Goal: Task Accomplishment & Management: Manage account settings

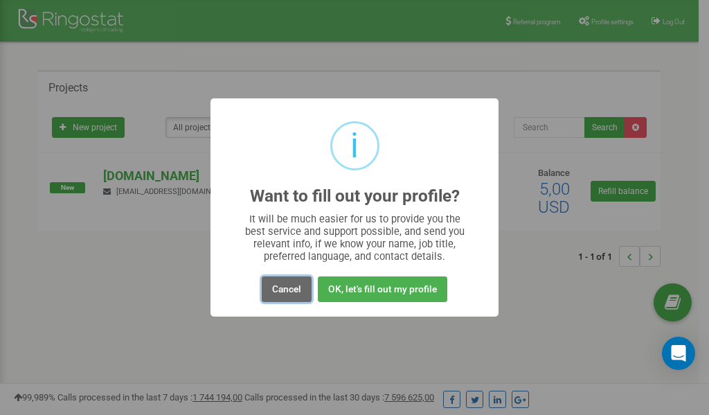
click at [284, 291] on button "Cancel" at bounding box center [287, 289] width 50 height 26
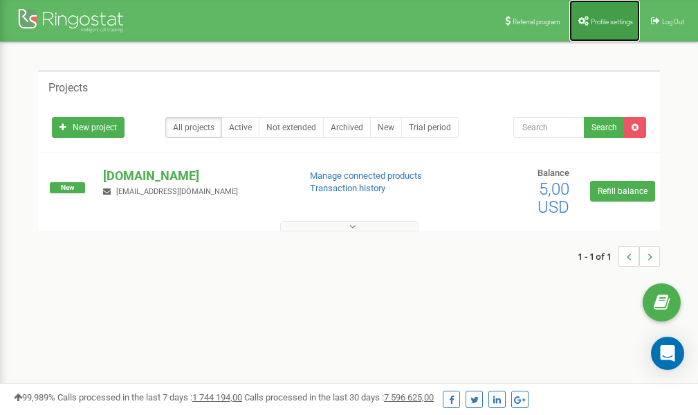
click at [597, 19] on span "Profile settings" at bounding box center [612, 22] width 42 height 8
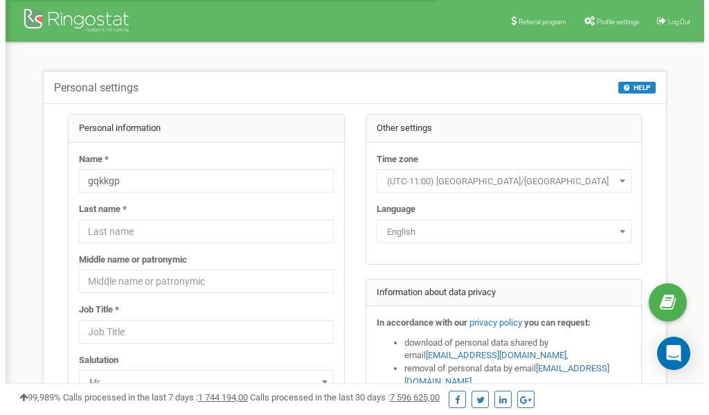
scroll to position [69, 0]
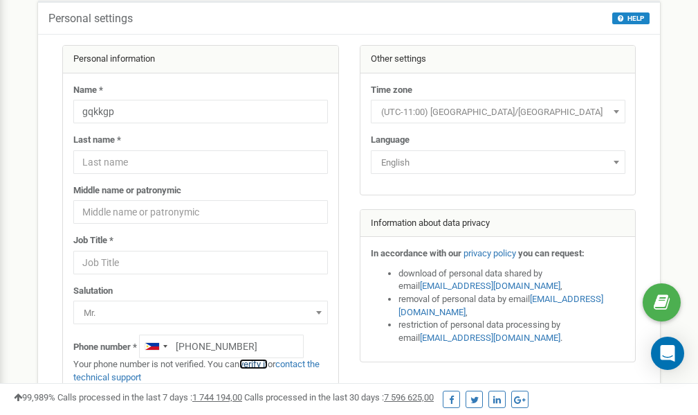
click at [257, 365] on link "verify it" at bounding box center [254, 364] width 28 height 10
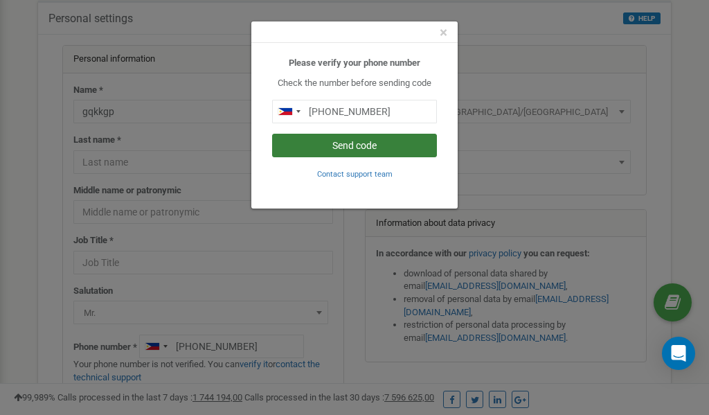
click at [359, 146] on button "Send code" at bounding box center [354, 146] width 165 height 24
